Goal: Information Seeking & Learning: Understand process/instructions

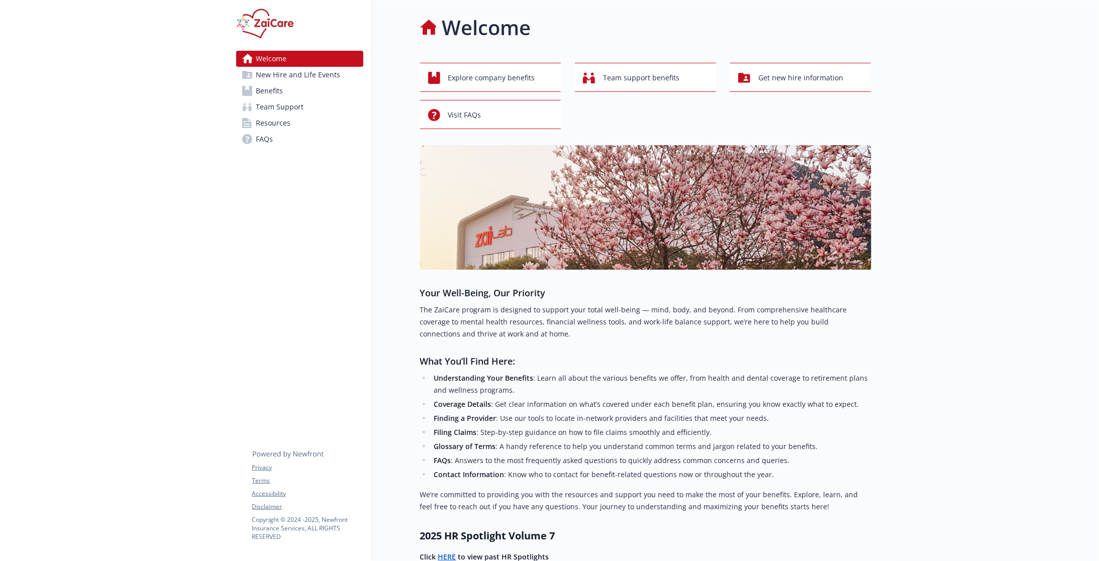
click at [247, 89] on icon at bounding box center [247, 91] width 10 height 10
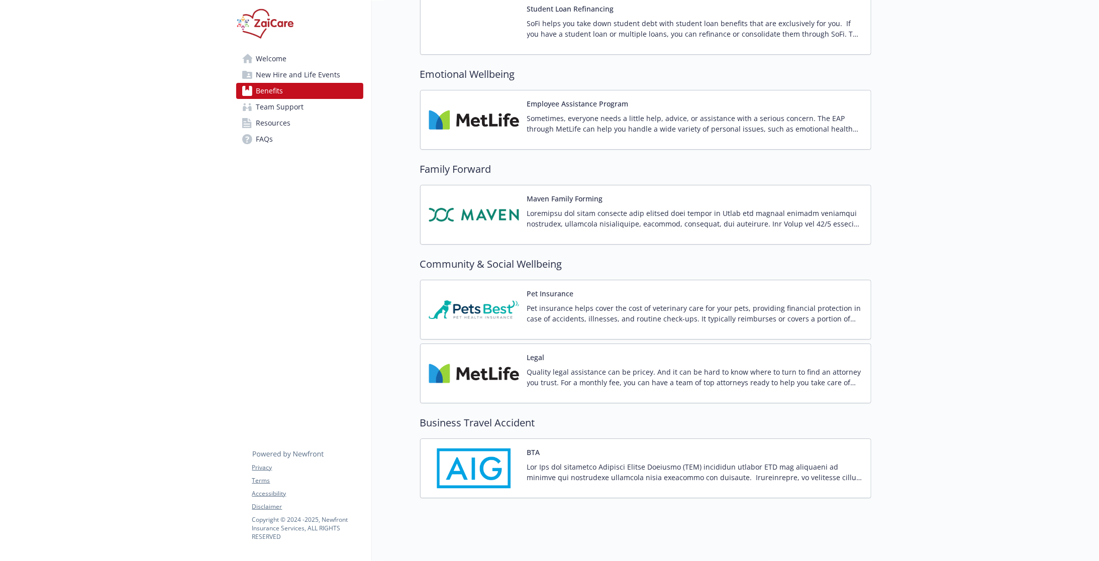
scroll to position [2282, 0]
click at [498, 294] on img at bounding box center [474, 309] width 90 height 43
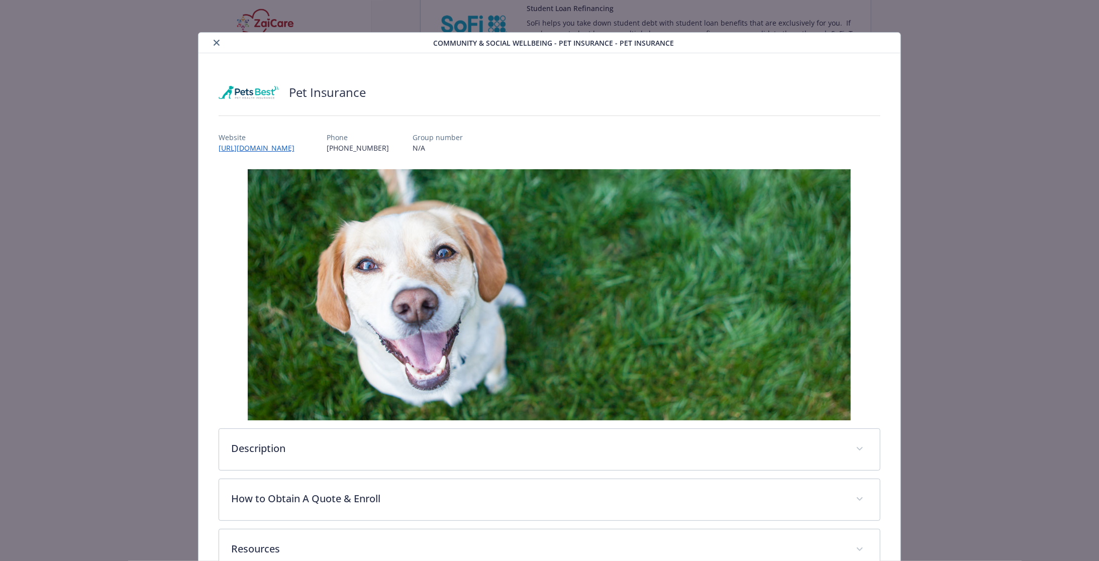
scroll to position [50, 0]
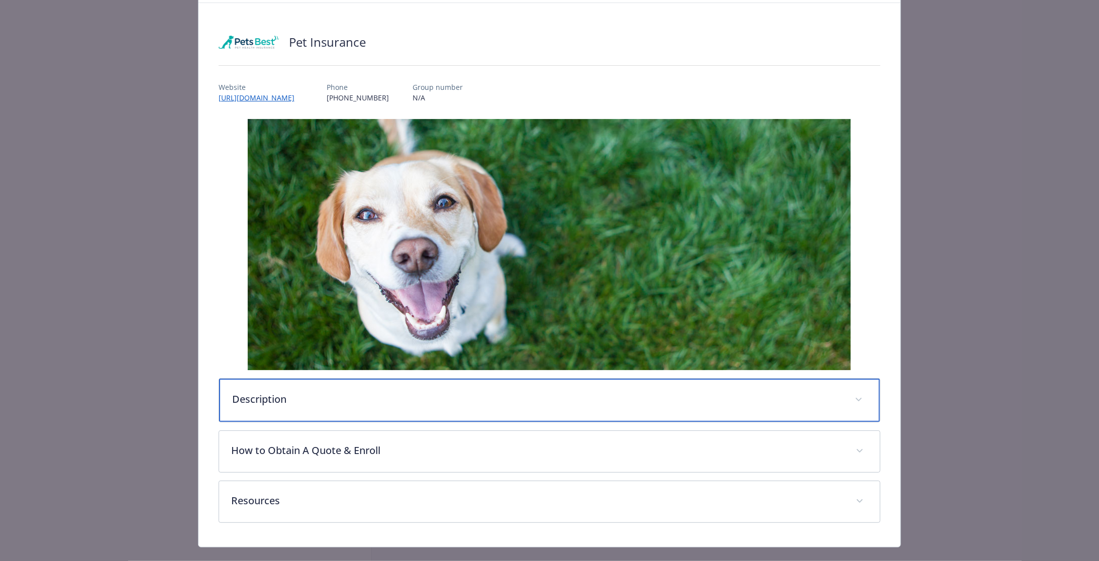
click at [424, 402] on p "Description" at bounding box center [537, 399] width 611 height 15
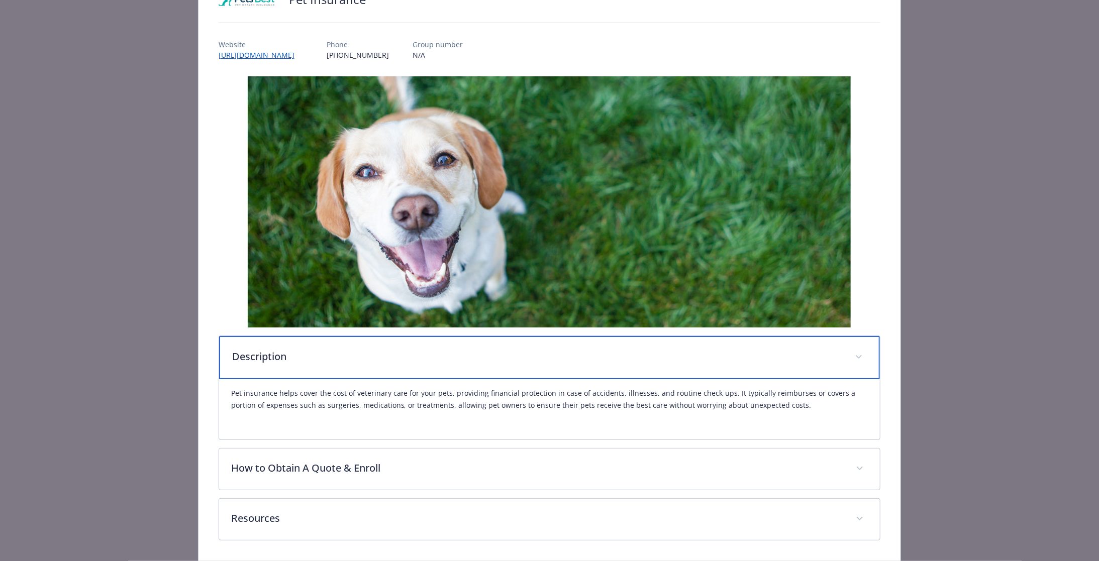
scroll to position [127, 0]
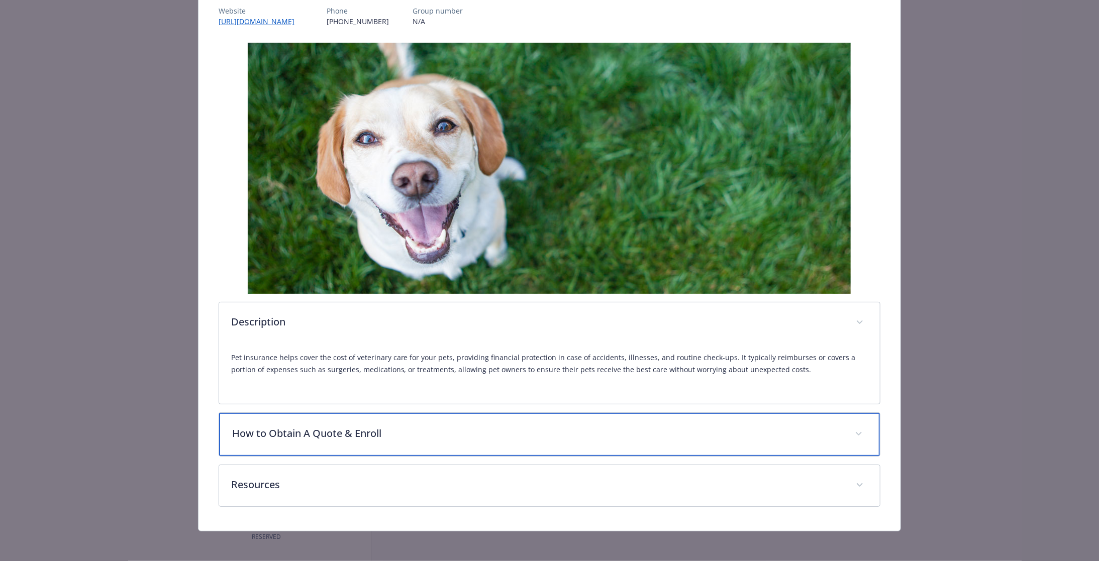
click at [415, 442] on div "How to Obtain A Quote & Enroll" at bounding box center [550, 434] width 662 height 43
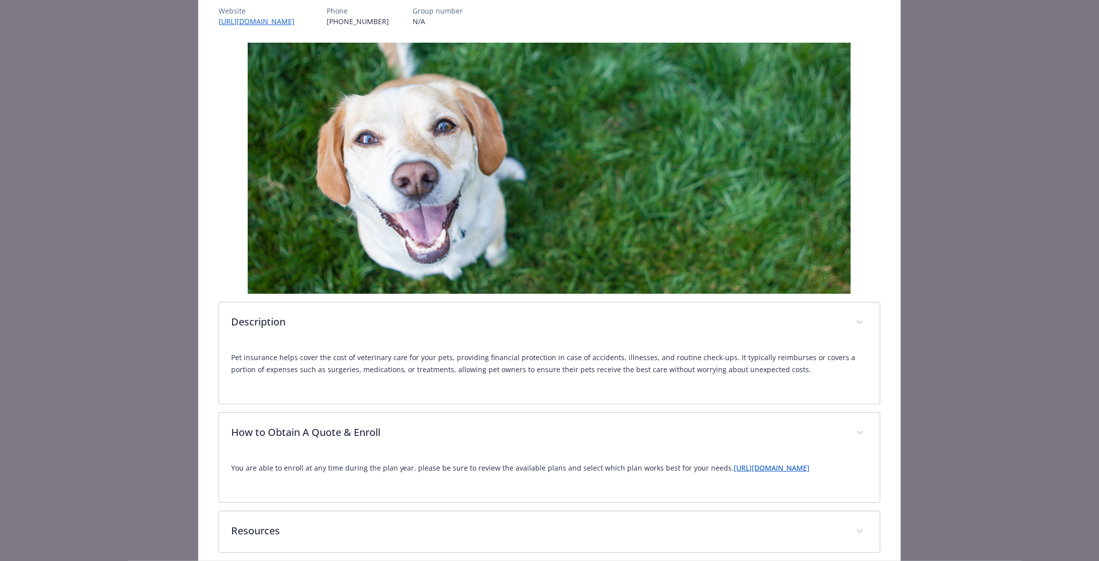
click at [744, 465] on link "[URL][DOMAIN_NAME]" at bounding box center [772, 468] width 76 height 10
